Goal: Task Accomplishment & Management: Complete application form

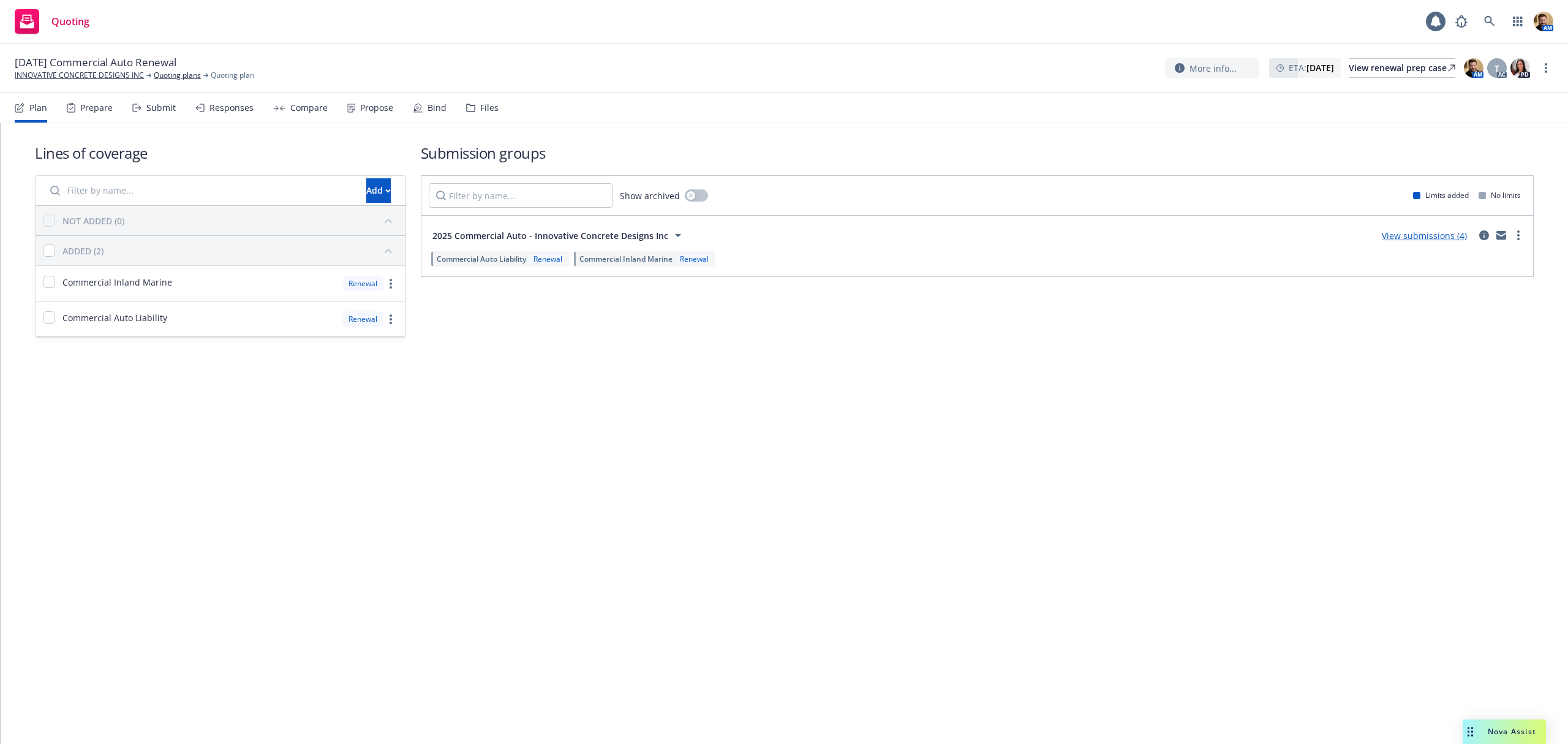
click at [147, 113] on div "Submit" at bounding box center [161, 107] width 30 height 10
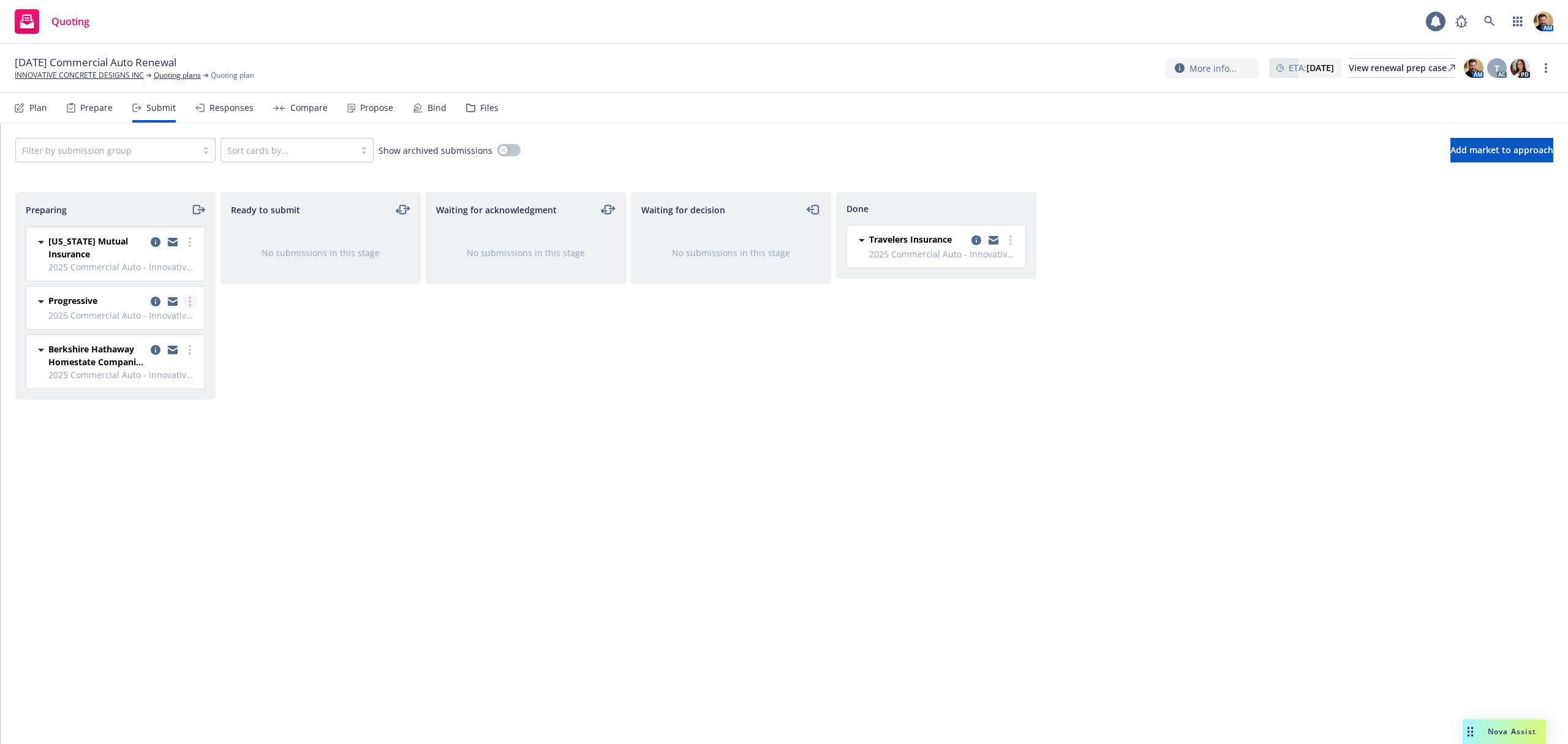
click at [186, 305] on link "more" at bounding box center [189, 301] width 14 height 14
click at [246, 326] on div "Ready to submit No submissions in this stage" at bounding box center [320, 454] width 200 height 526
click at [189, 301] on icon "more" at bounding box center [190, 301] width 3 height 10
click at [158, 474] on span "Copy logging email" at bounding box center [127, 474] width 107 height 12
click at [1468, 155] on button "Add market to approach" at bounding box center [1501, 151] width 103 height 25
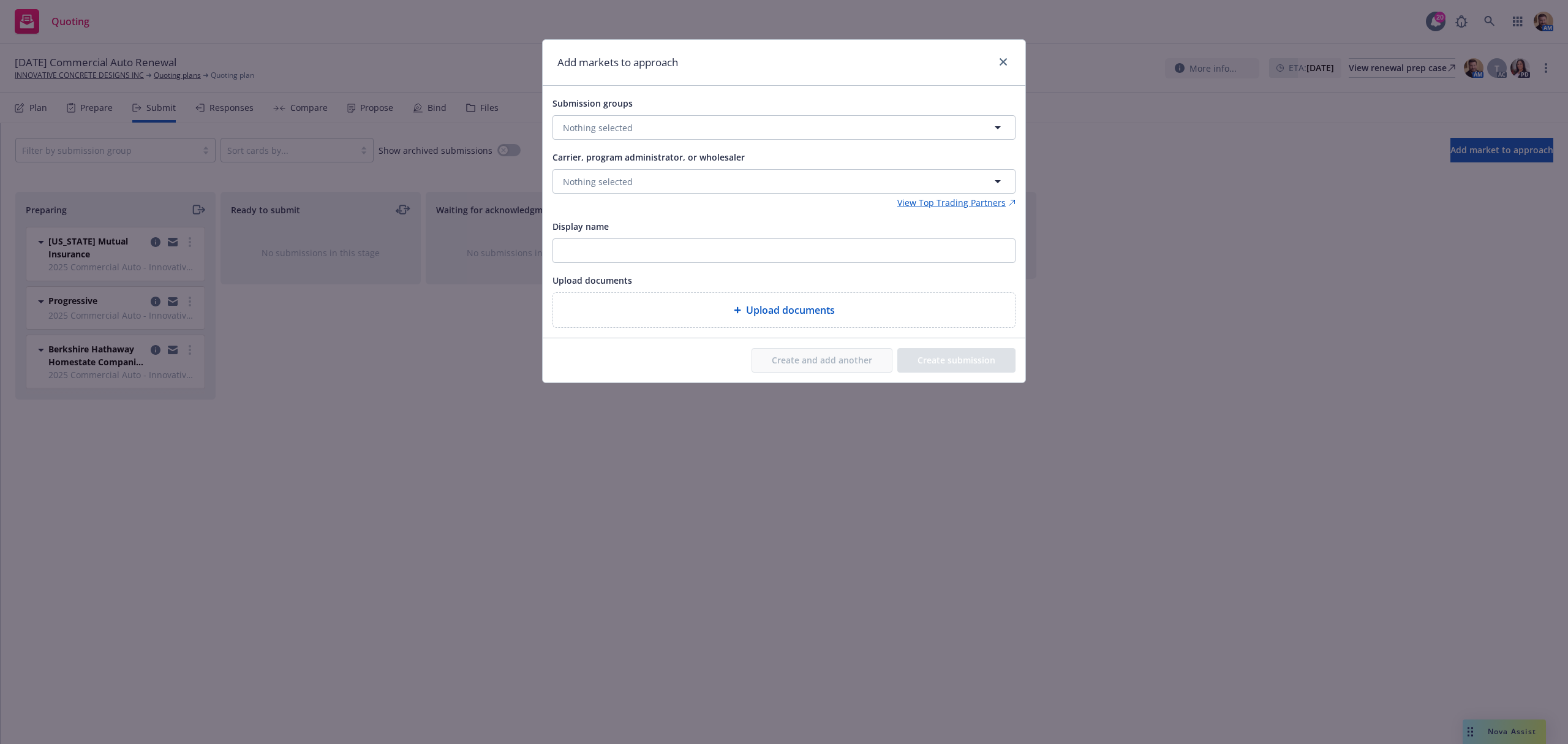
click at [606, 113] on div "Submission groups Nothing selected" at bounding box center [783, 118] width 463 height 44
click at [613, 133] on span "Nothing selected" at bounding box center [597, 128] width 70 height 12
click at [628, 193] on span "2025 Commercial Auto - Innovative Concrete Designs Inc" at bounding box center [703, 186] width 236 height 12
checkbox input "true"
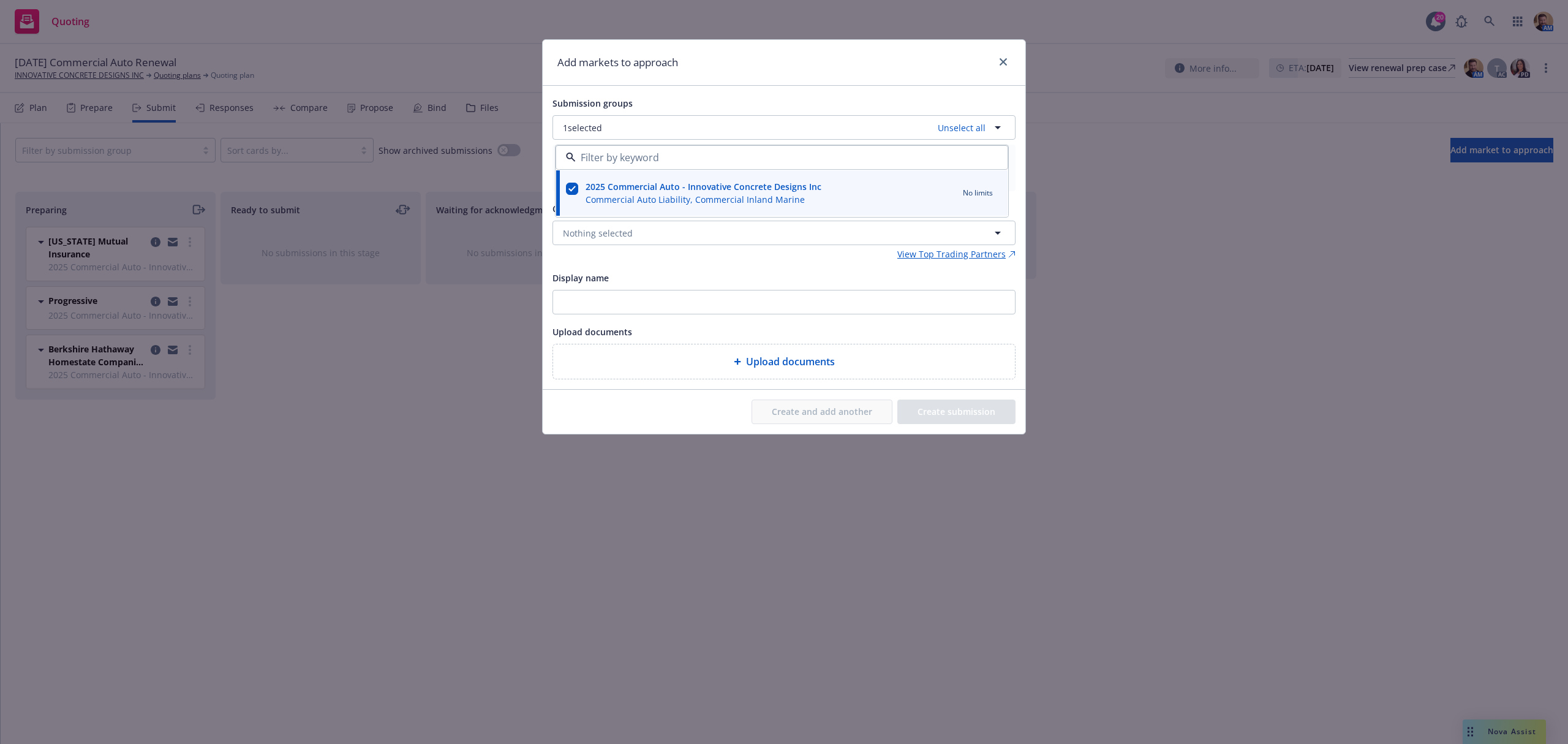
click at [662, 87] on div "Submission groups 1 selected Unselect all 2025 Commercial Auto - Innovative Con…" at bounding box center [784, 237] width 483 height 303
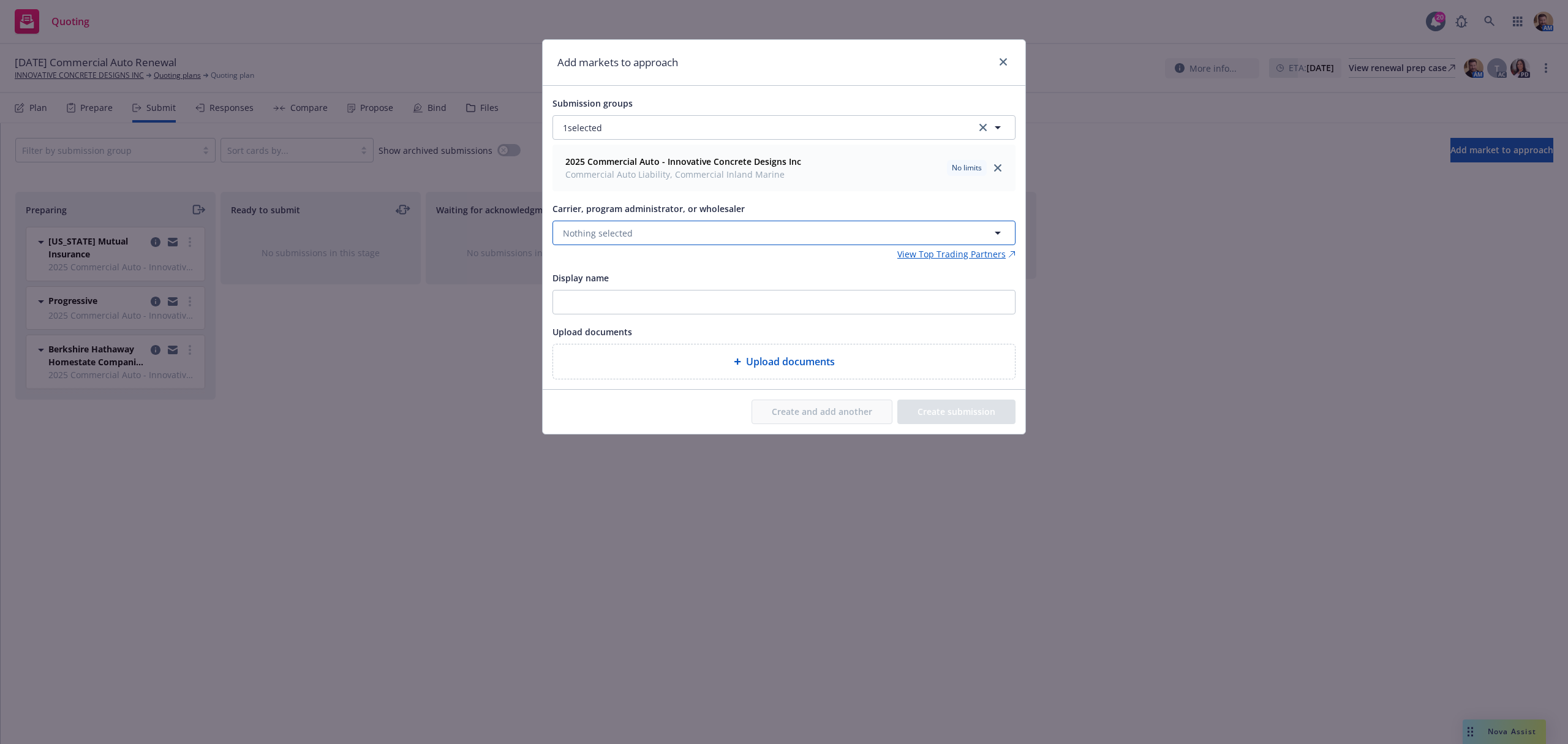
click at [635, 229] on button "Nothing selected" at bounding box center [783, 233] width 463 height 25
type input "kemper"
click at [608, 304] on span "Infinity ([PERSON_NAME])" at bounding box center [618, 297] width 106 height 12
click at [954, 419] on button "Create submission" at bounding box center [956, 412] width 118 height 25
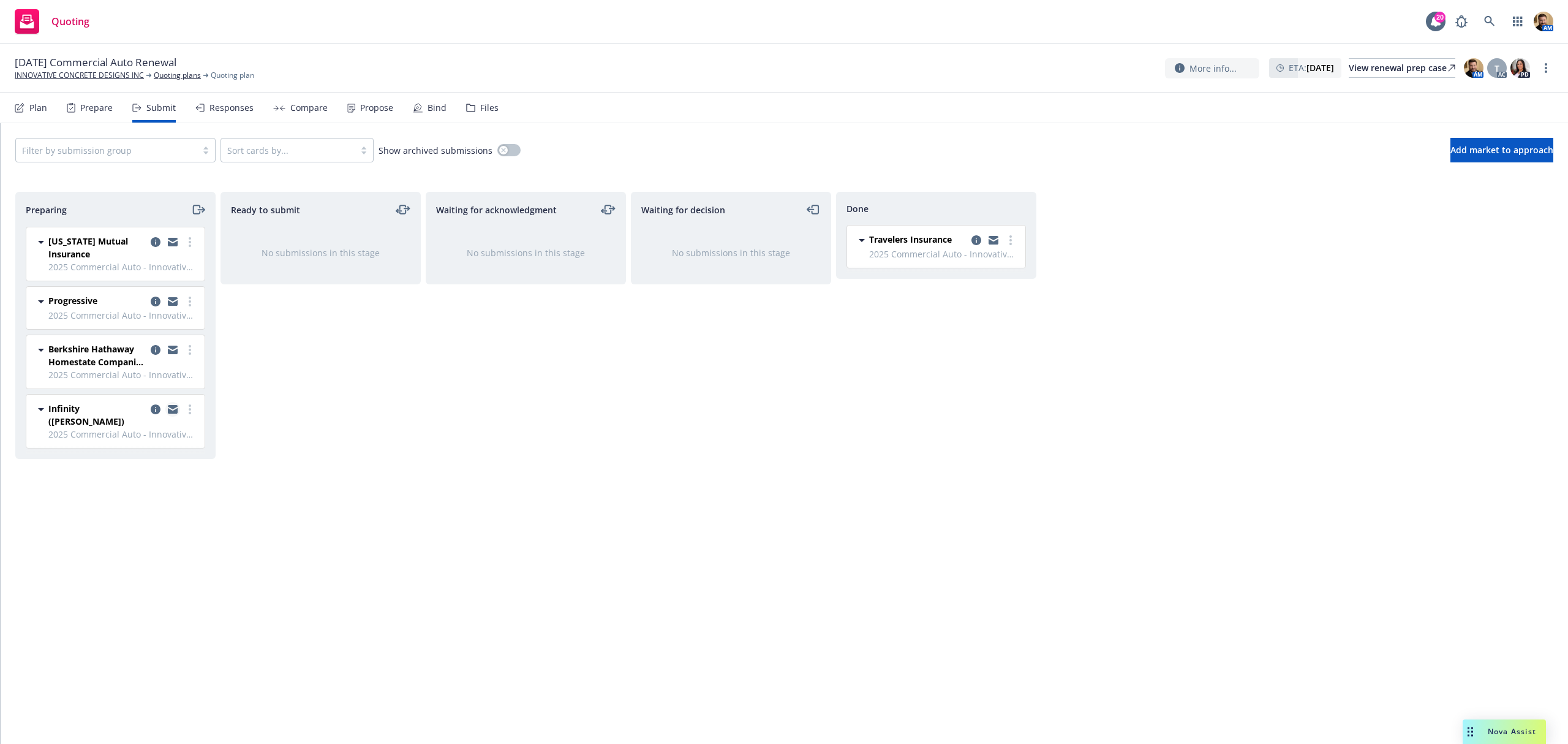
click at [172, 409] on icon "copy logging email" at bounding box center [173, 407] width 10 height 4
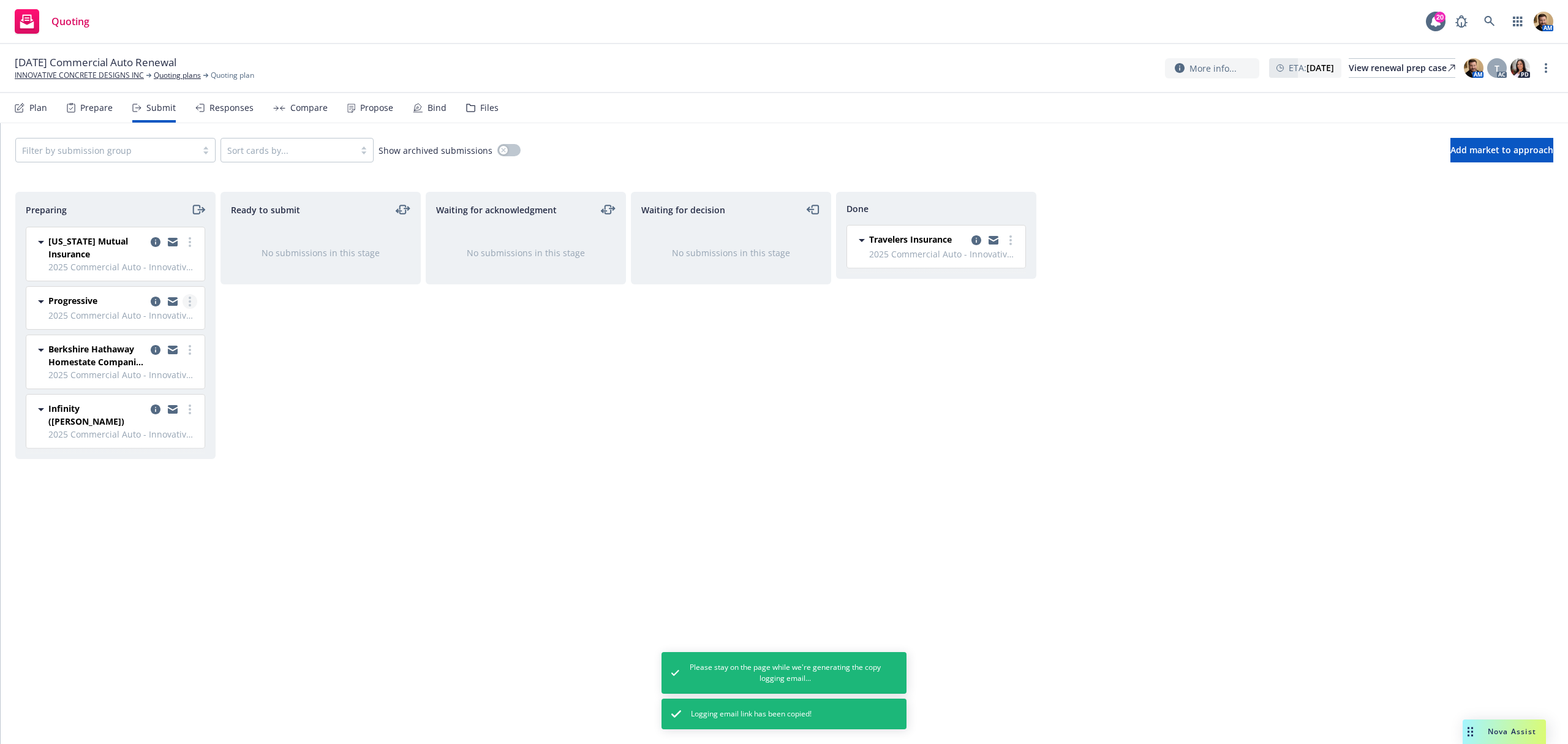
click at [189, 301] on icon "more" at bounding box center [190, 301] width 3 height 10
click at [182, 326] on span "Complete preparation" at bounding box center [133, 327] width 120 height 12
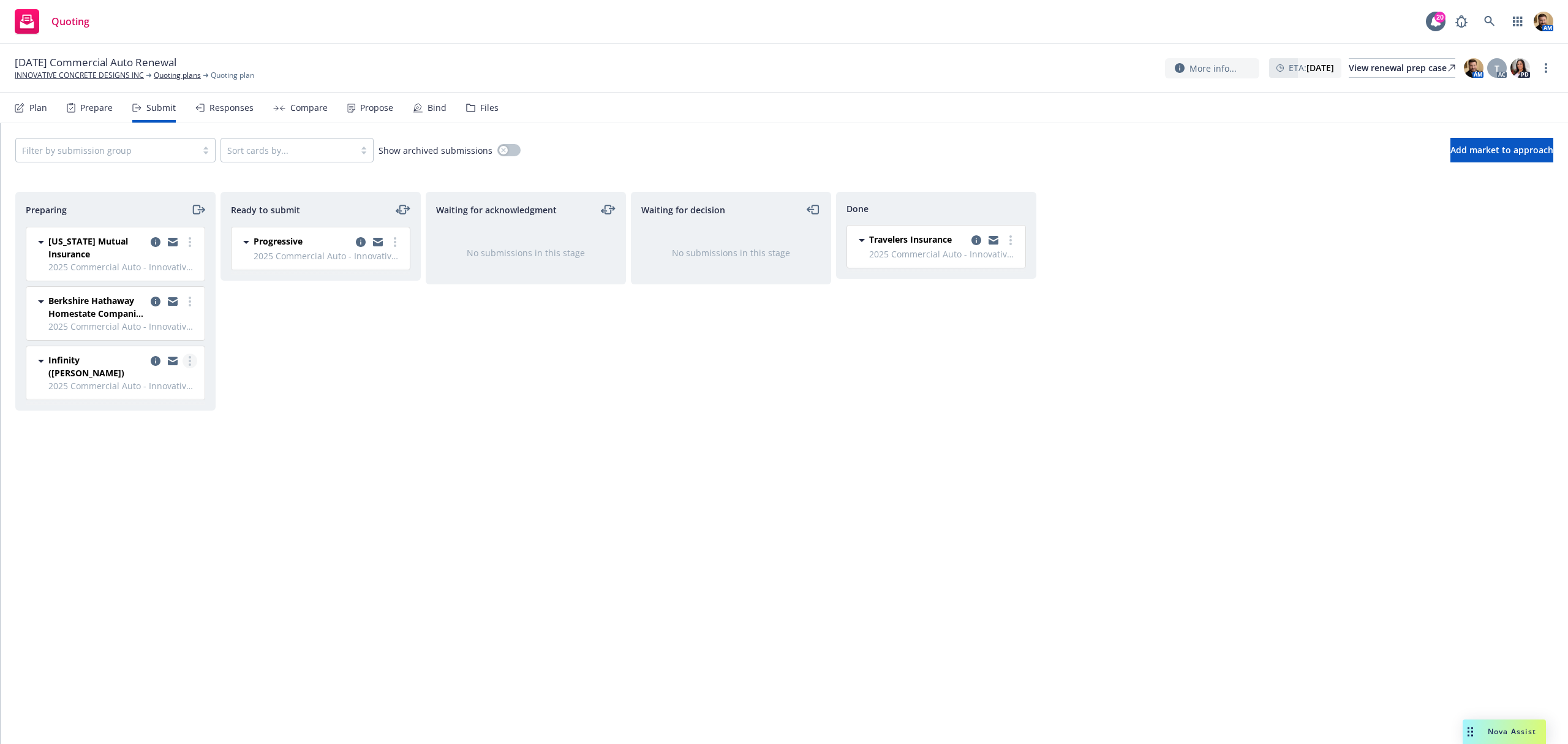
click at [189, 365] on icon "more" at bounding box center [190, 360] width 3 height 10
click at [165, 388] on span "Complete preparation" at bounding box center [133, 387] width 120 height 12
click at [173, 74] on link "Quoting plans" at bounding box center [176, 76] width 47 height 12
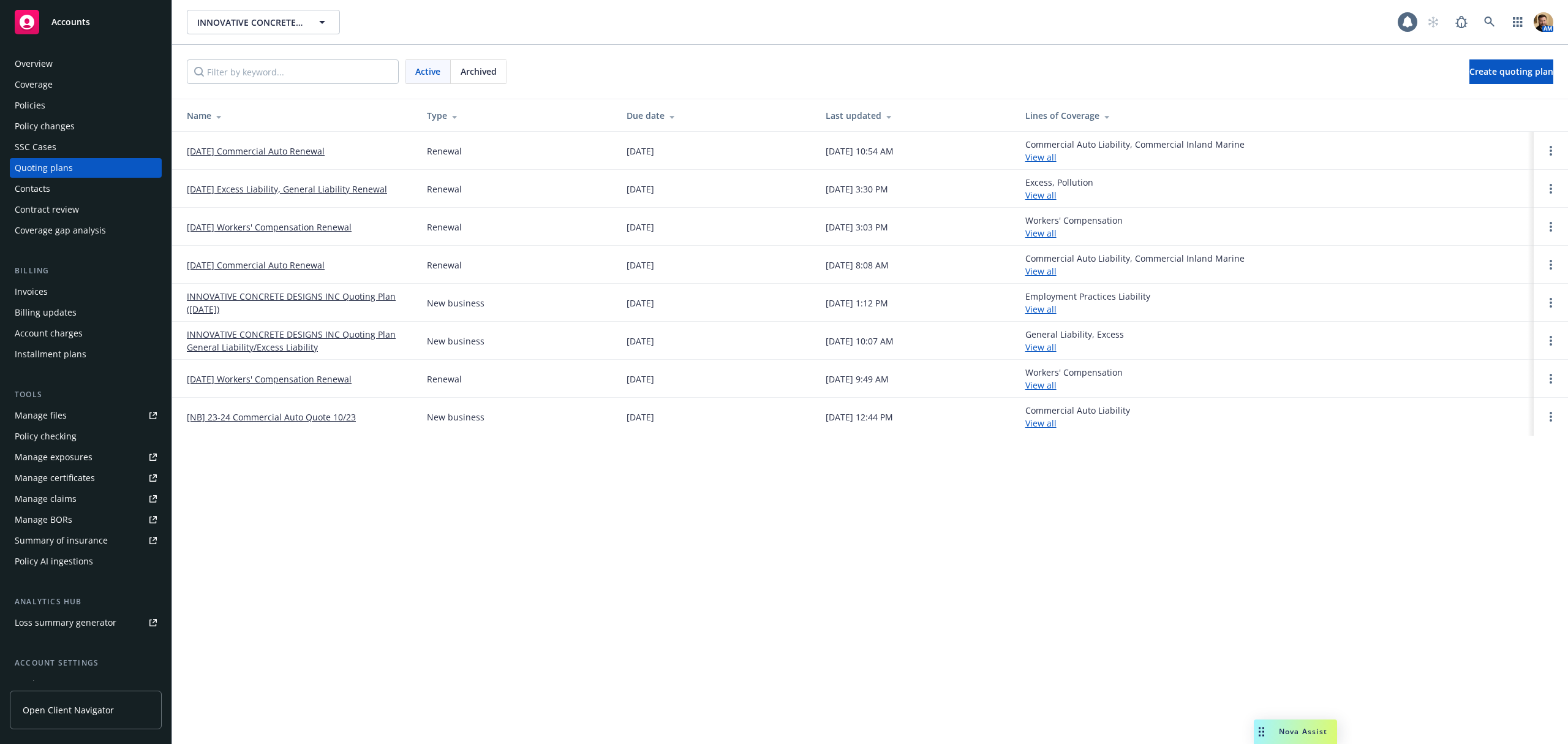
click at [47, 64] on div "Overview" at bounding box center [34, 63] width 38 height 19
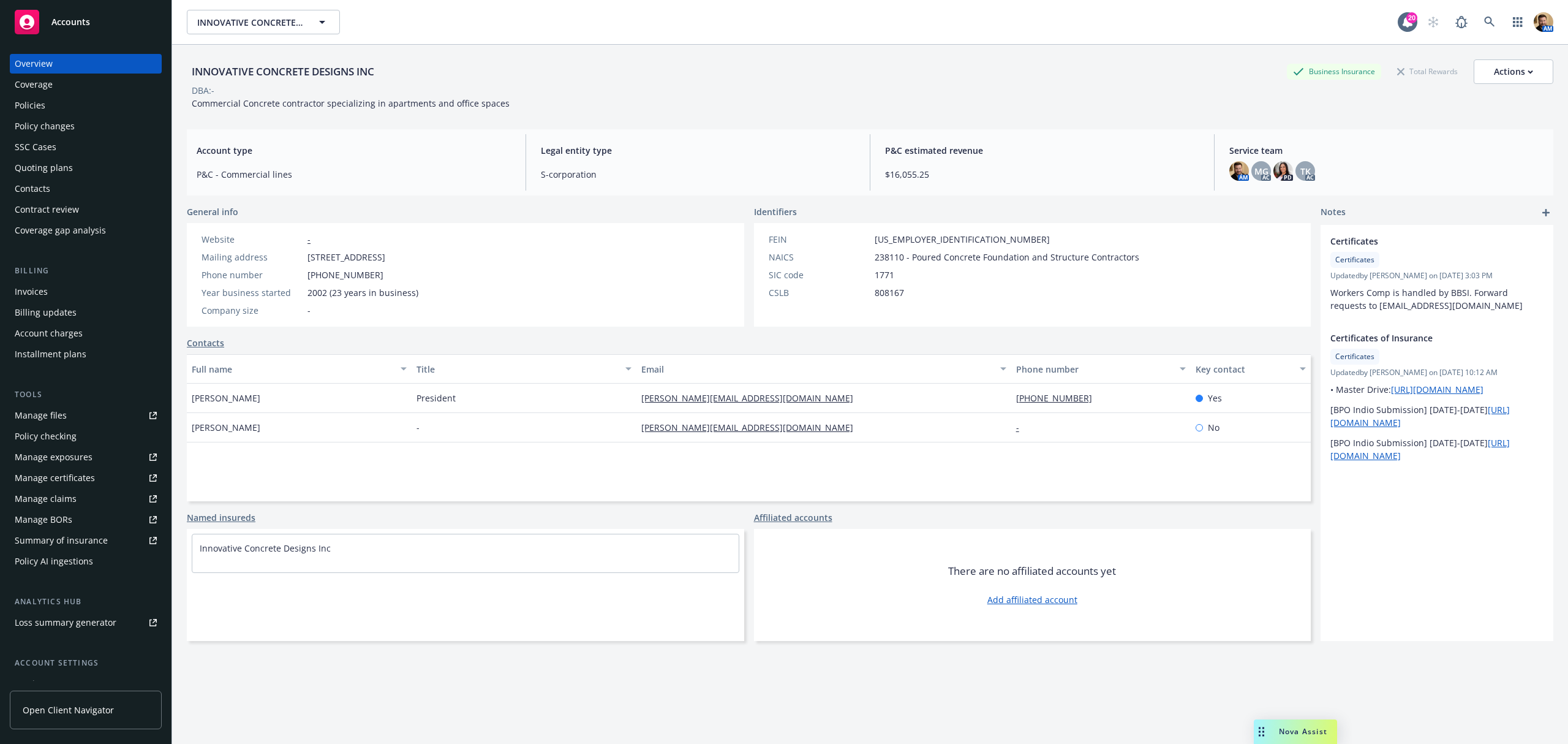
click at [56, 159] on div "Quoting plans" at bounding box center [43, 168] width 58 height 19
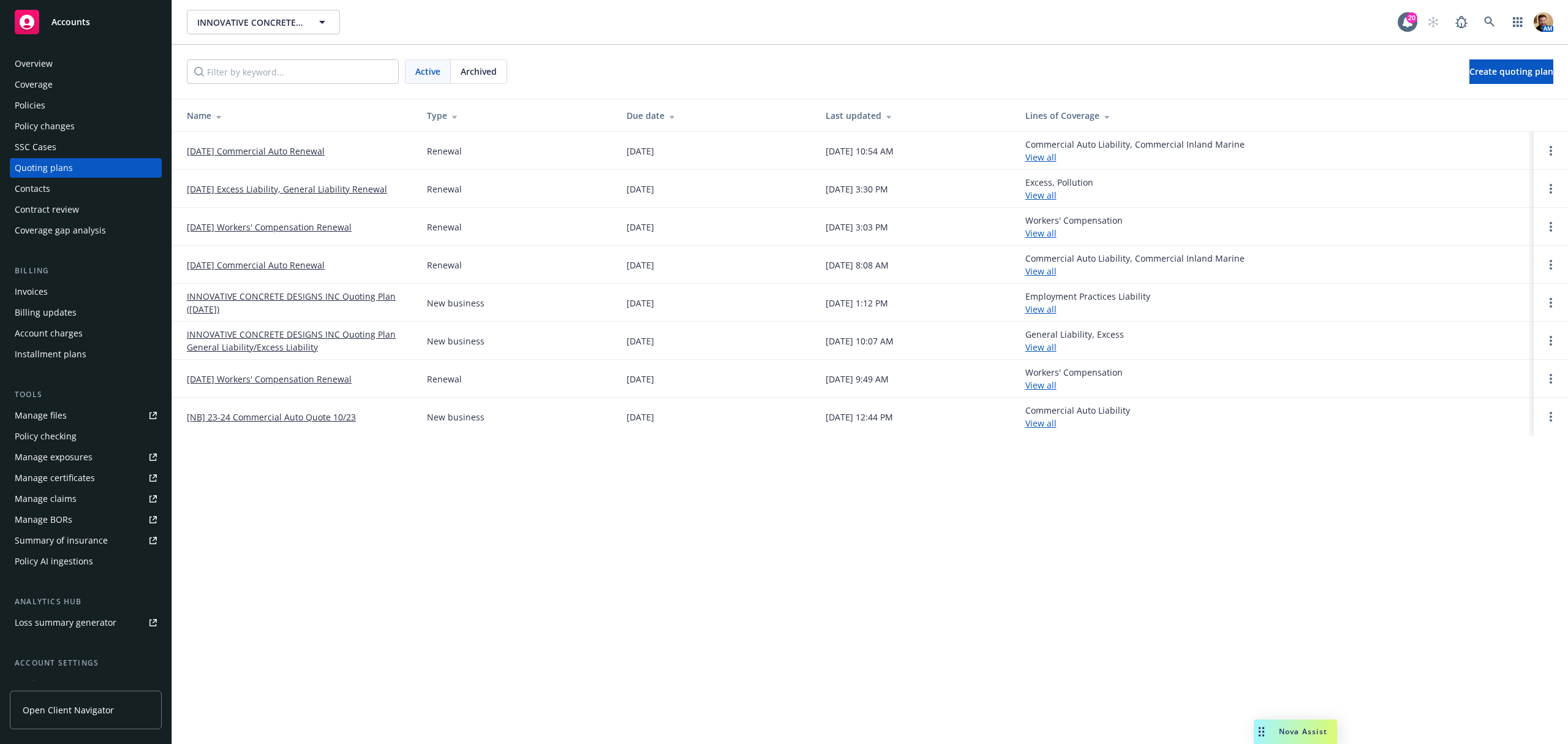
click at [265, 151] on link "[DATE] Commercial Auto Renewal" at bounding box center [256, 151] width 138 height 12
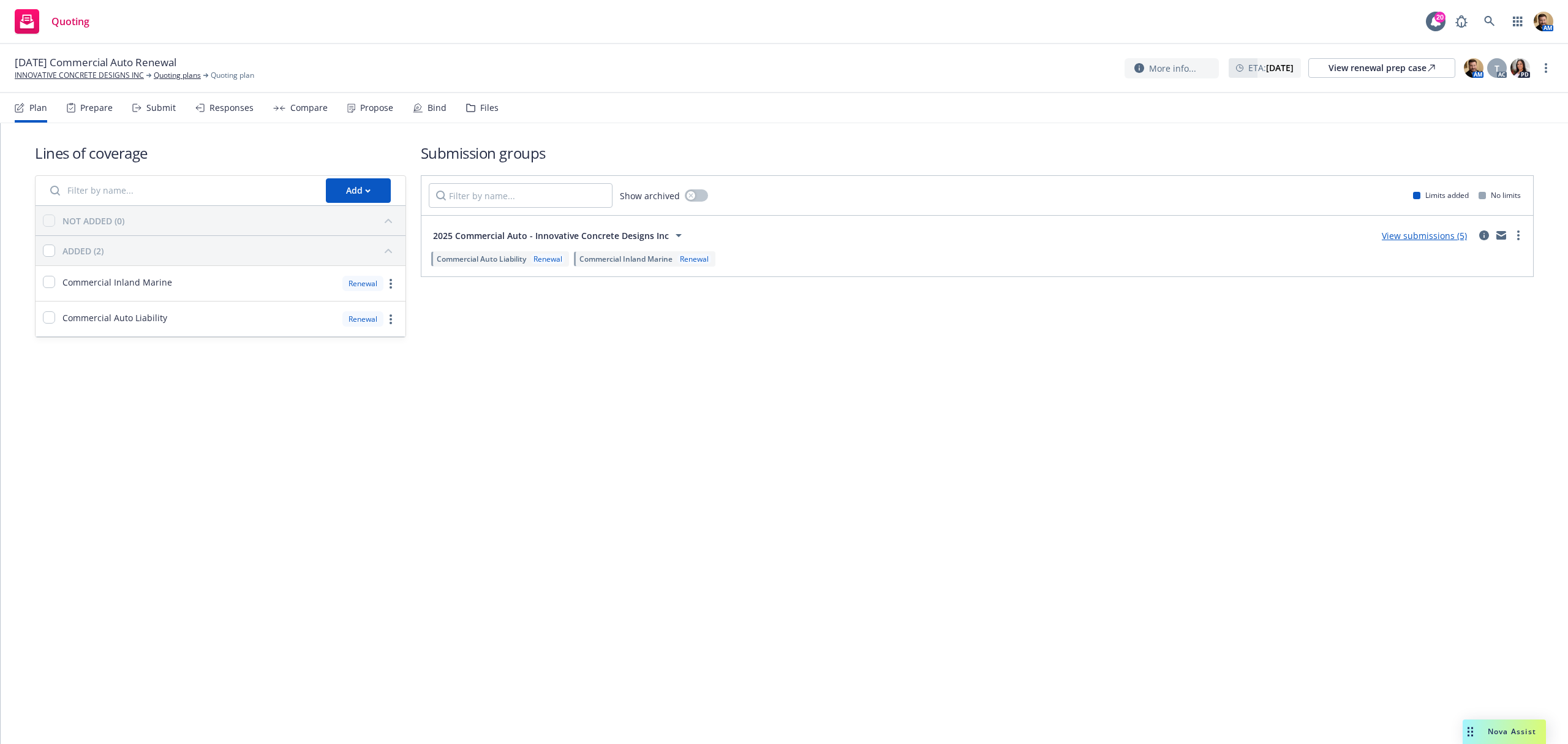
click at [155, 105] on div "Submit" at bounding box center [161, 107] width 30 height 10
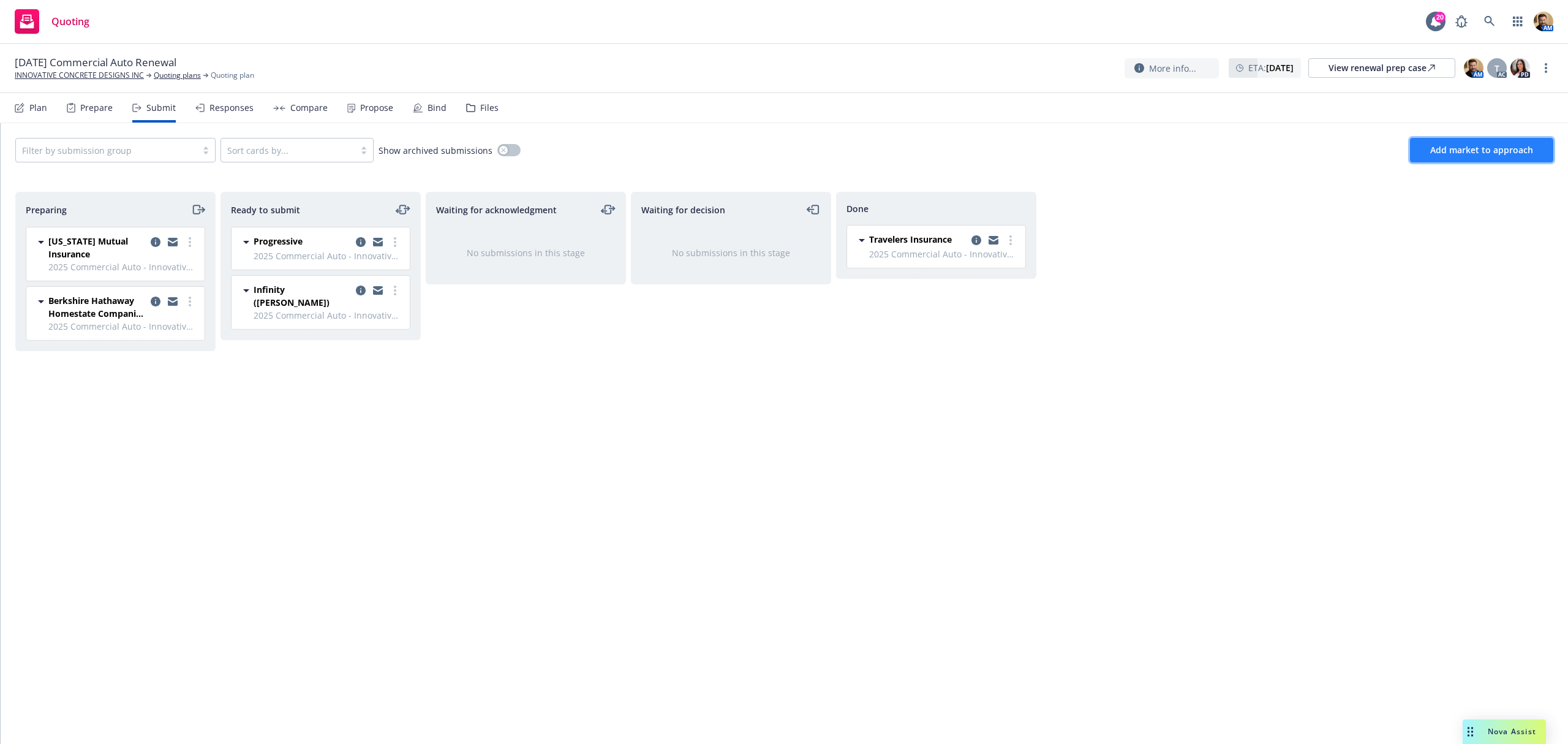
click at [1443, 149] on span "Add market to approach" at bounding box center [1481, 150] width 103 height 12
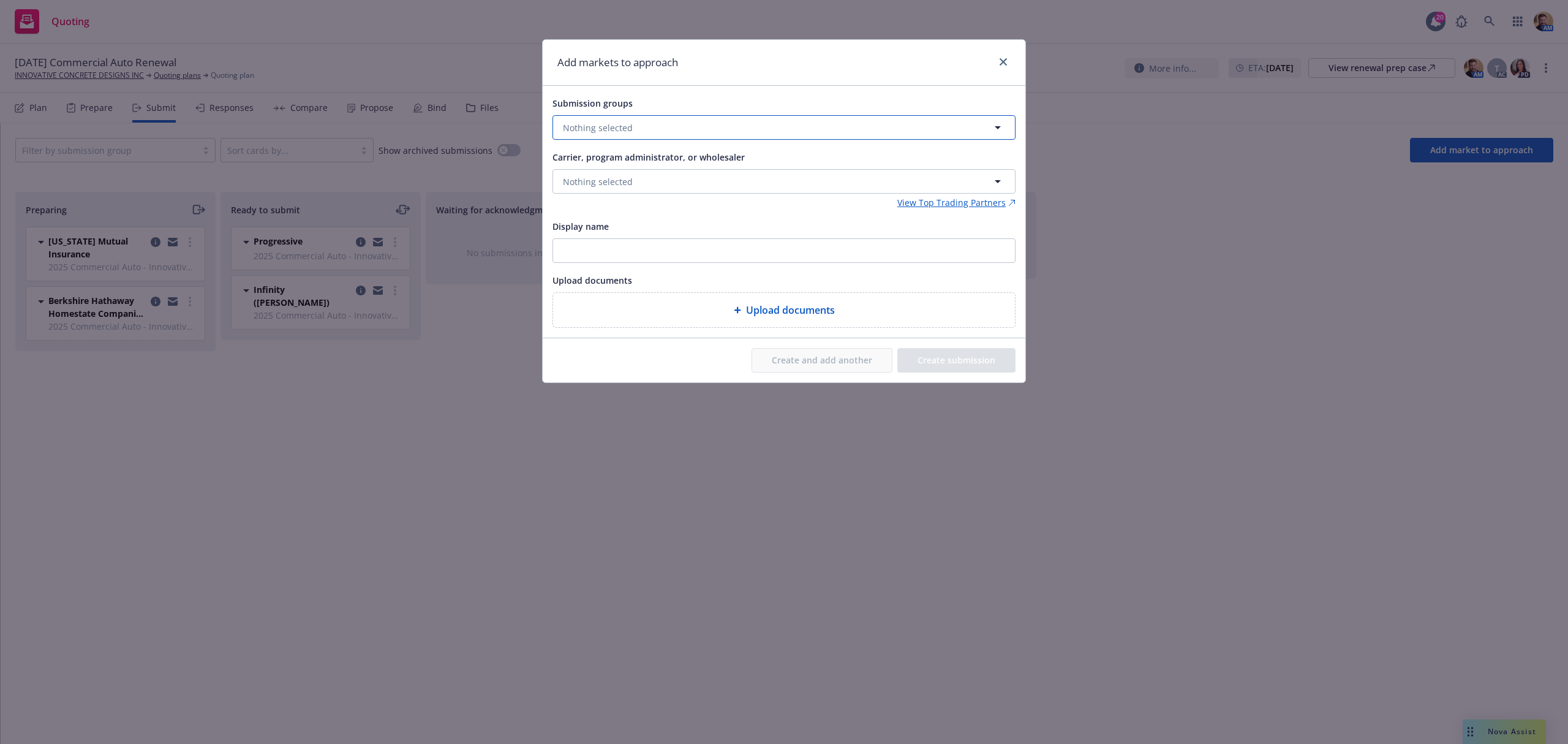
click at [631, 127] on button "Nothing selected" at bounding box center [783, 128] width 463 height 25
click at [618, 190] on strong "2025 Commercial Auto - Innovative Concrete Designs Inc" at bounding box center [703, 187] width 236 height 12
checkbox input "true"
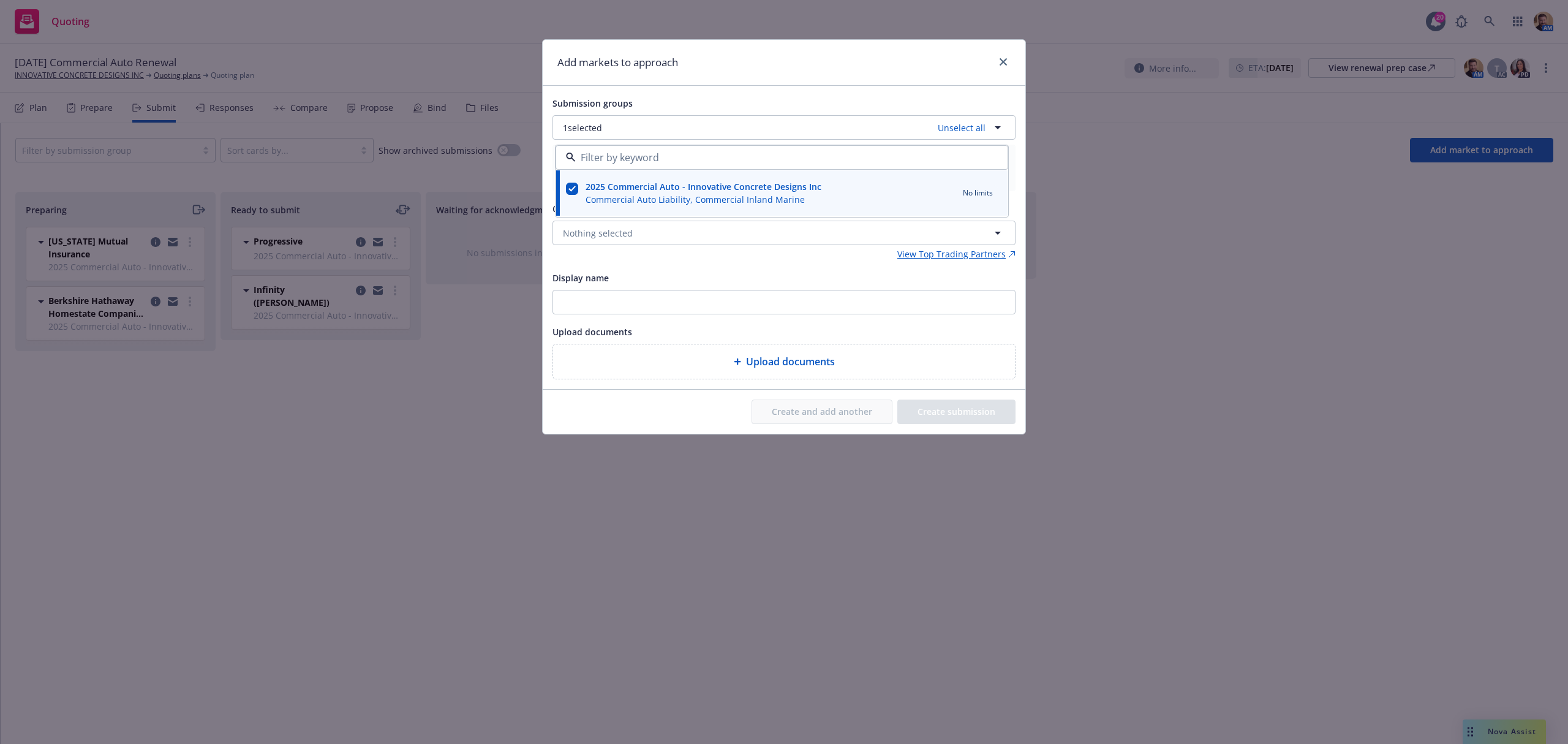
click at [657, 82] on div "Add markets to approach" at bounding box center [784, 63] width 483 height 46
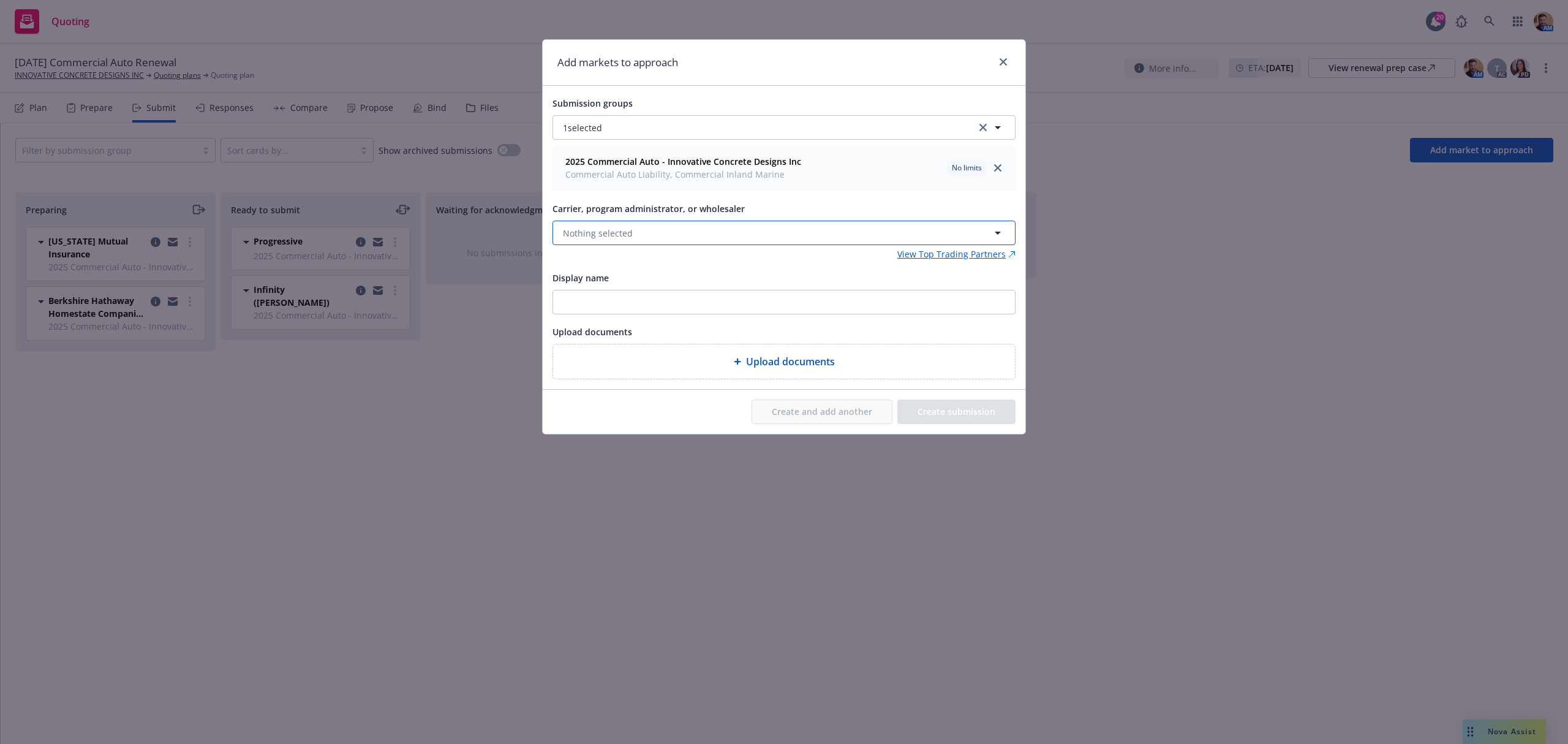
click at [631, 235] on span "Nothing selected" at bounding box center [597, 232] width 70 height 12
type input "amcom"
click at [623, 308] on span "Program Administrator" at bounding box center [621, 310] width 112 height 12
click at [957, 410] on button "Create submission" at bounding box center [956, 412] width 118 height 25
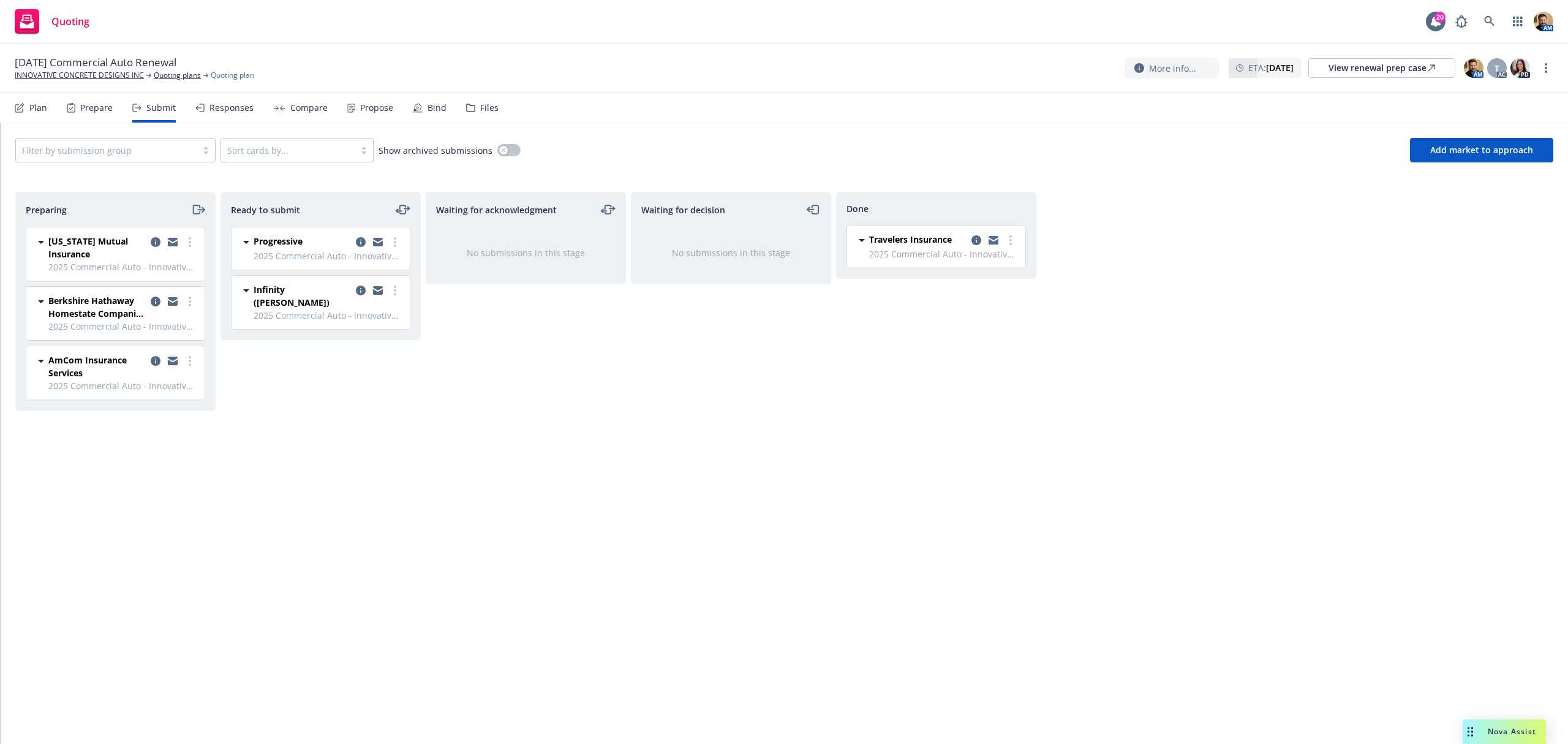
click at [170, 361] on icon "copy logging email" at bounding box center [173, 360] width 10 height 9
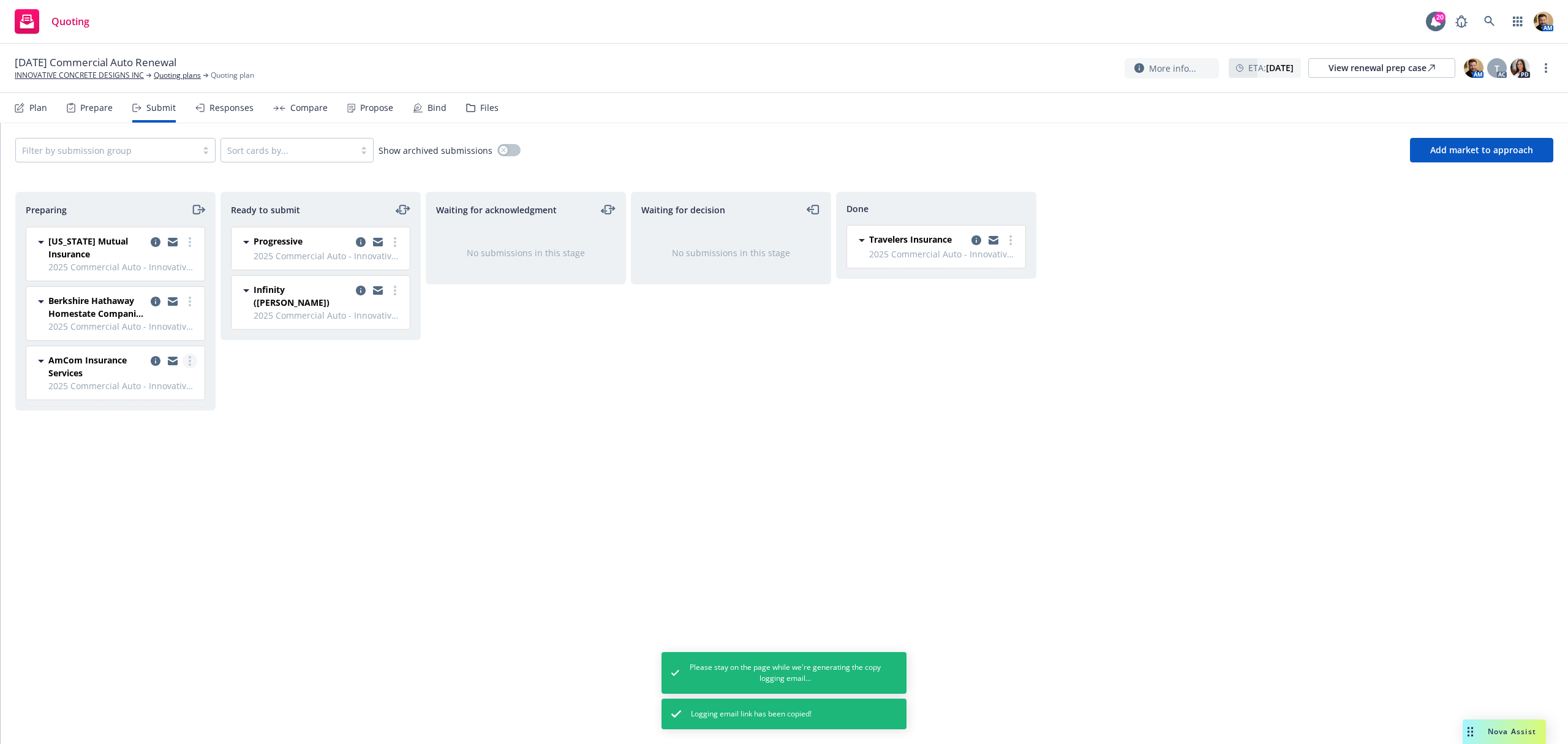
click at [190, 361] on circle "more" at bounding box center [190, 360] width 3 height 3
click at [187, 384] on span "Complete preparation" at bounding box center [133, 387] width 120 height 12
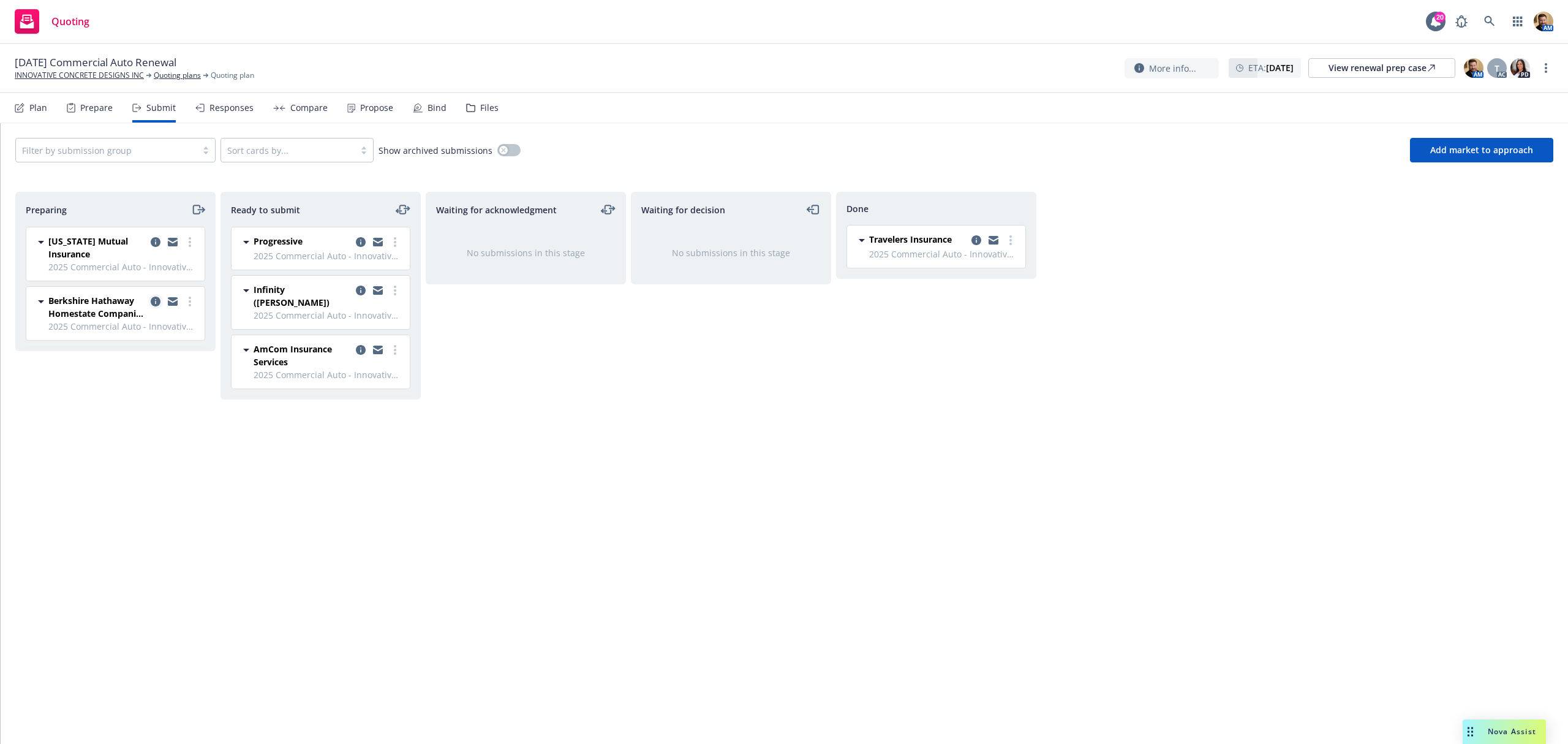
click at [149, 304] on link "copy logging email" at bounding box center [155, 301] width 14 height 14
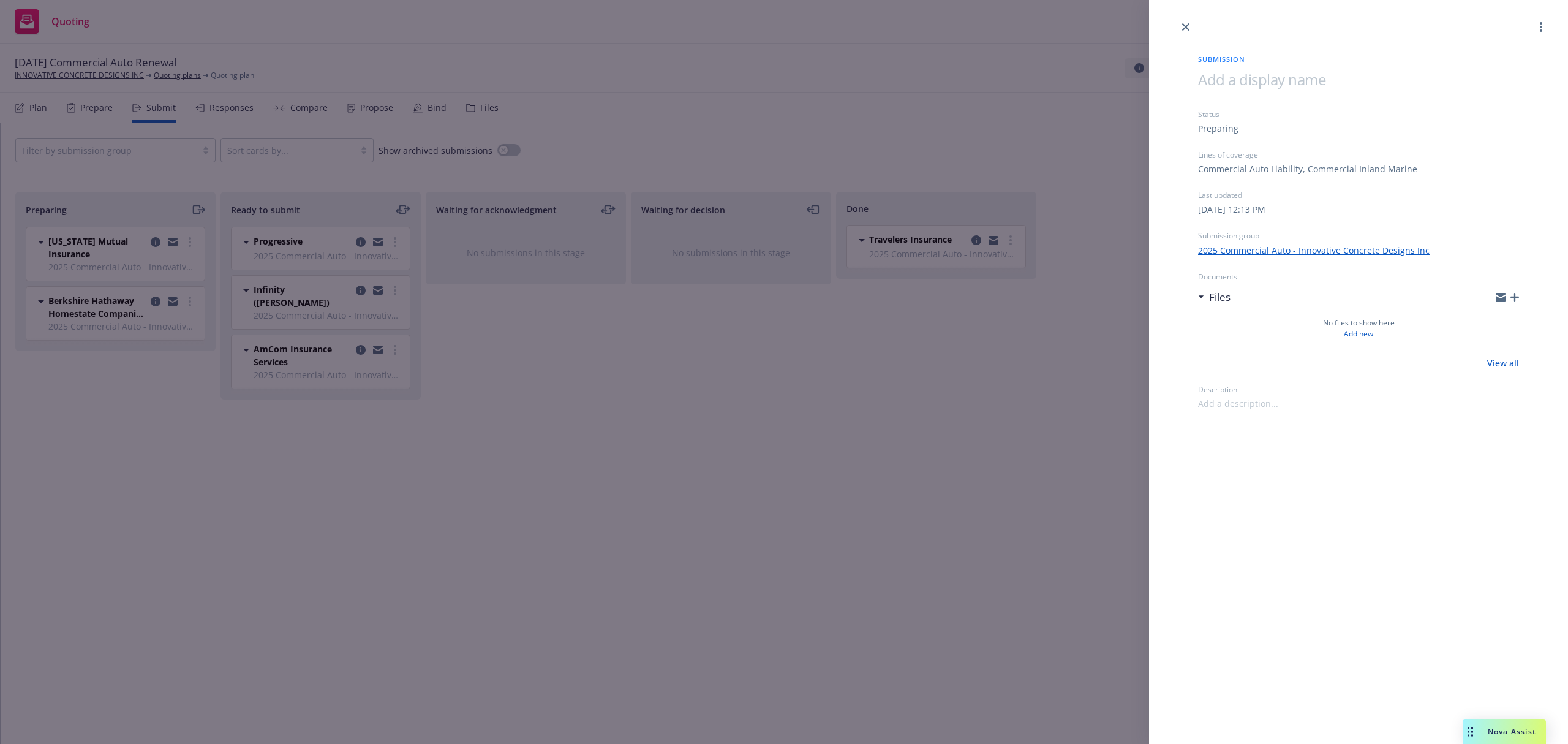
click at [1252, 405] on span at bounding box center [1238, 403] width 81 height 12
click at [823, 527] on div "Submission Status Preparing Lines of coverage Commercial Auto Liability, Commer…" at bounding box center [784, 372] width 1568 height 744
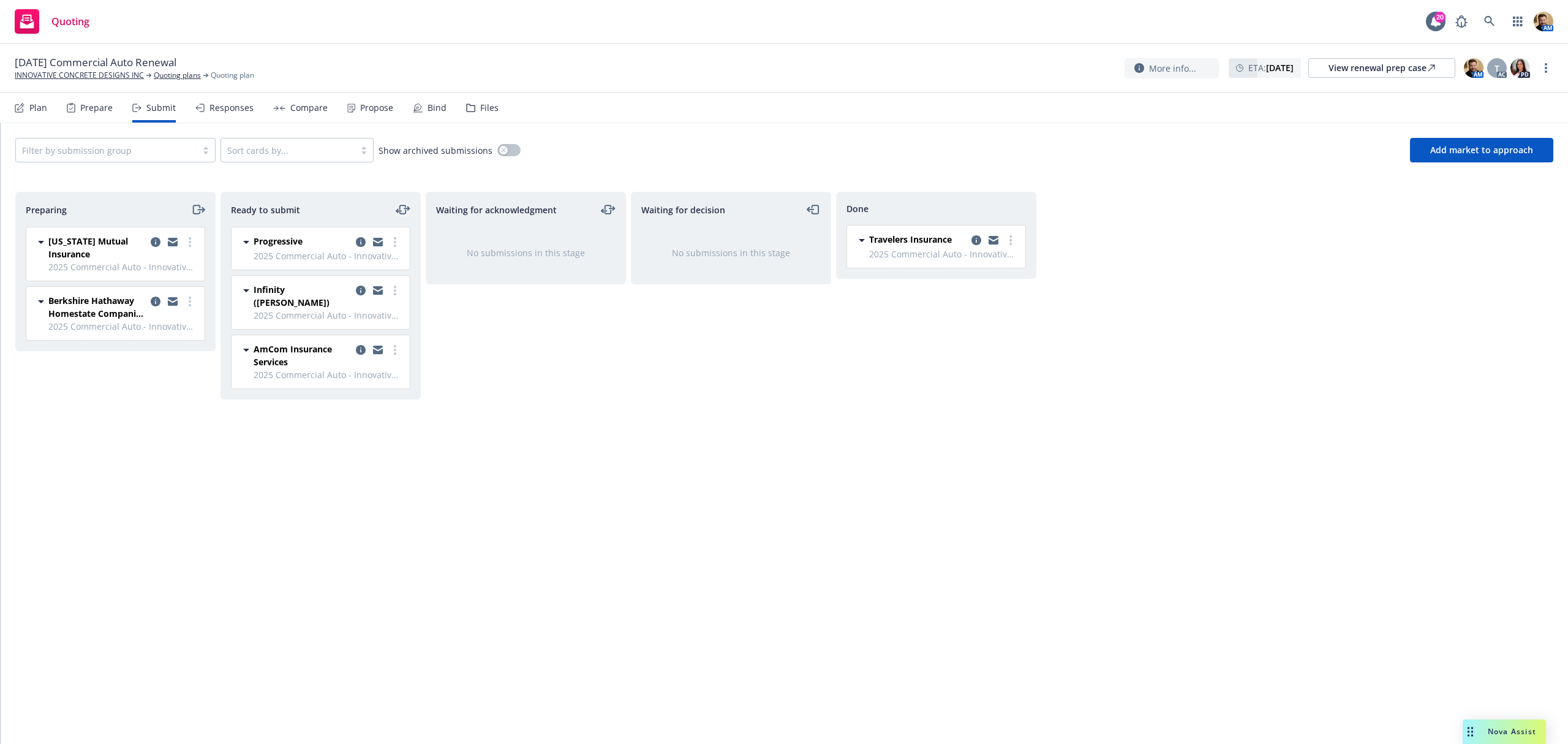
click at [407, 208] on icon "moveLeftRight" at bounding box center [406, 208] width 5 height 0
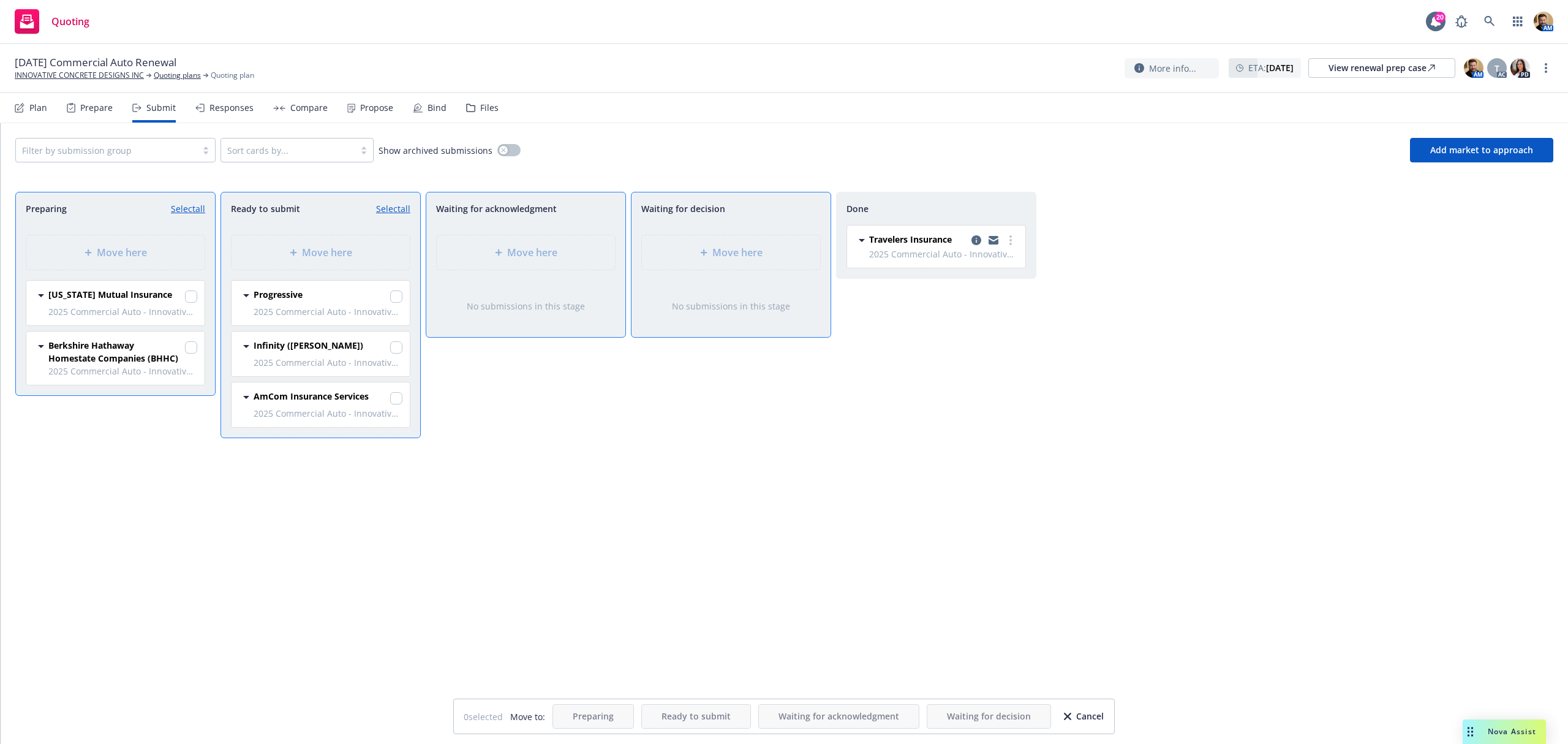
click at [395, 210] on link "Select all" at bounding box center [393, 208] width 35 height 12
checkbox input "true"
click at [478, 242] on div "Move here" at bounding box center [526, 252] width 178 height 35
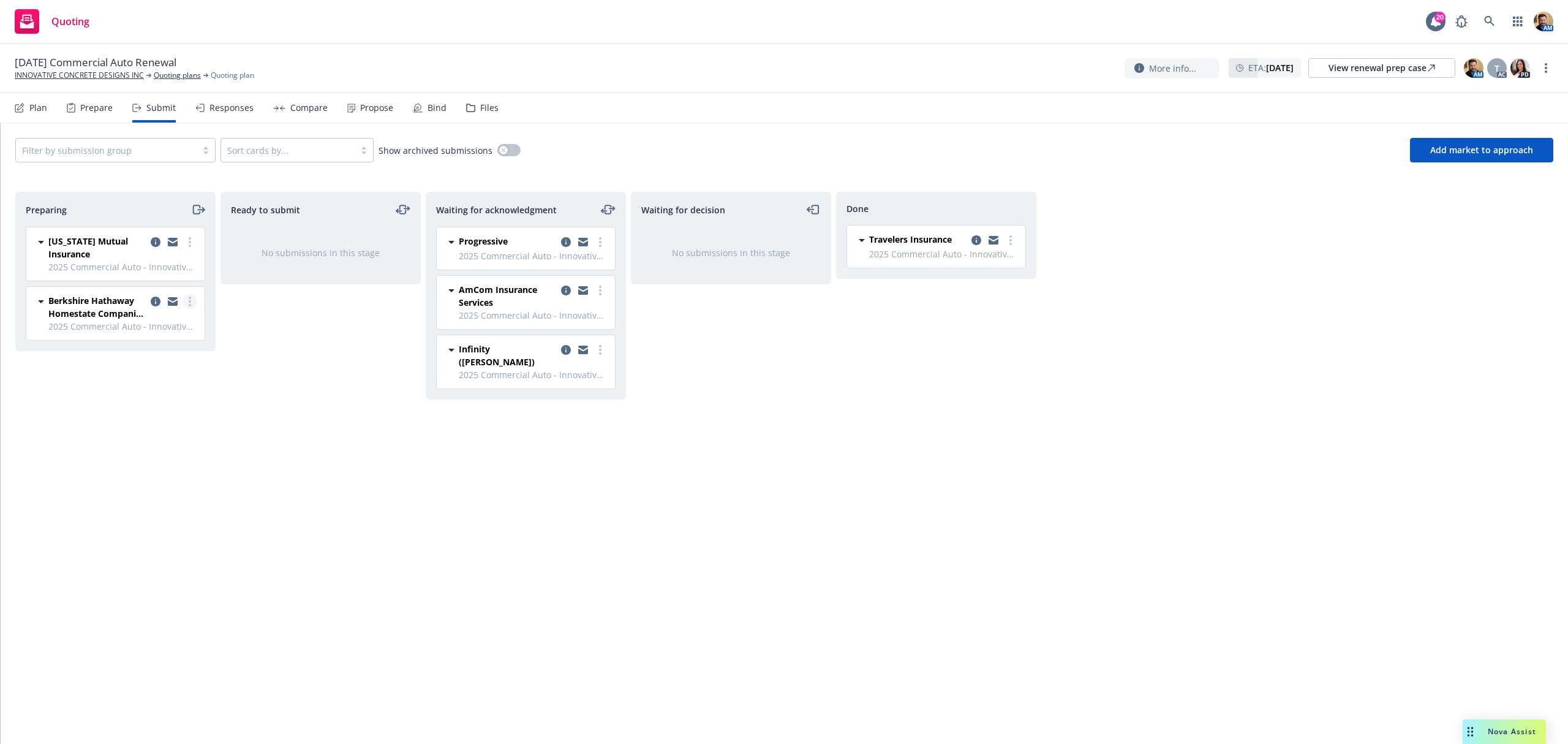
click at [187, 298] on link "more" at bounding box center [189, 301] width 14 height 14
click at [171, 324] on span "Complete preparation" at bounding box center [133, 327] width 120 height 12
click at [727, 444] on div "Waiting for decision No submissions in this stage" at bounding box center [730, 454] width 200 height 526
